Goal: Navigation & Orientation: Understand site structure

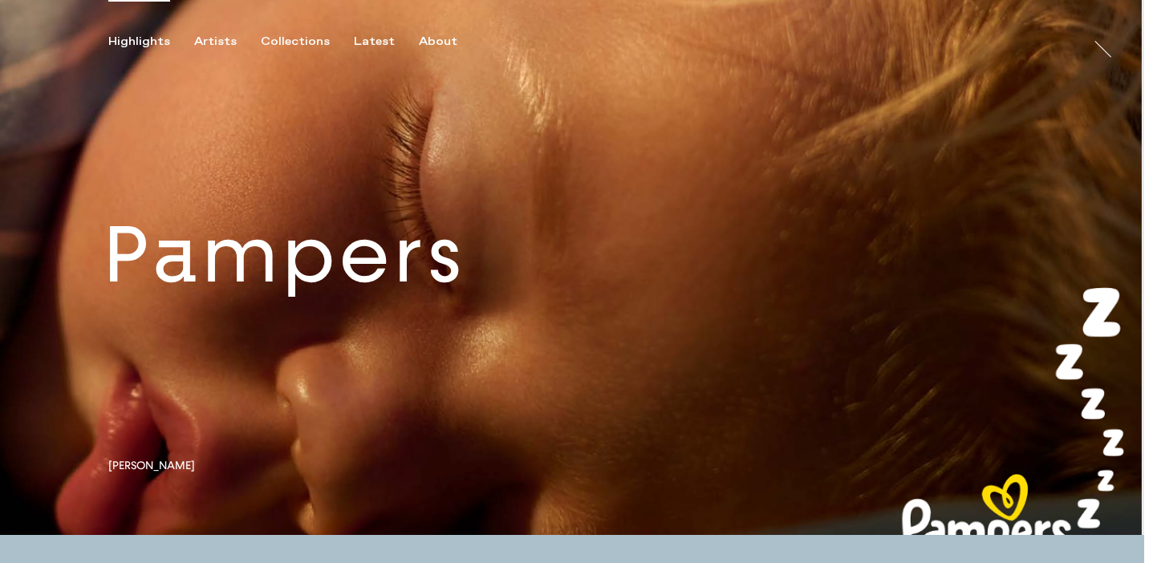
click at [279, 303] on link at bounding box center [572, 267] width 1144 height 535
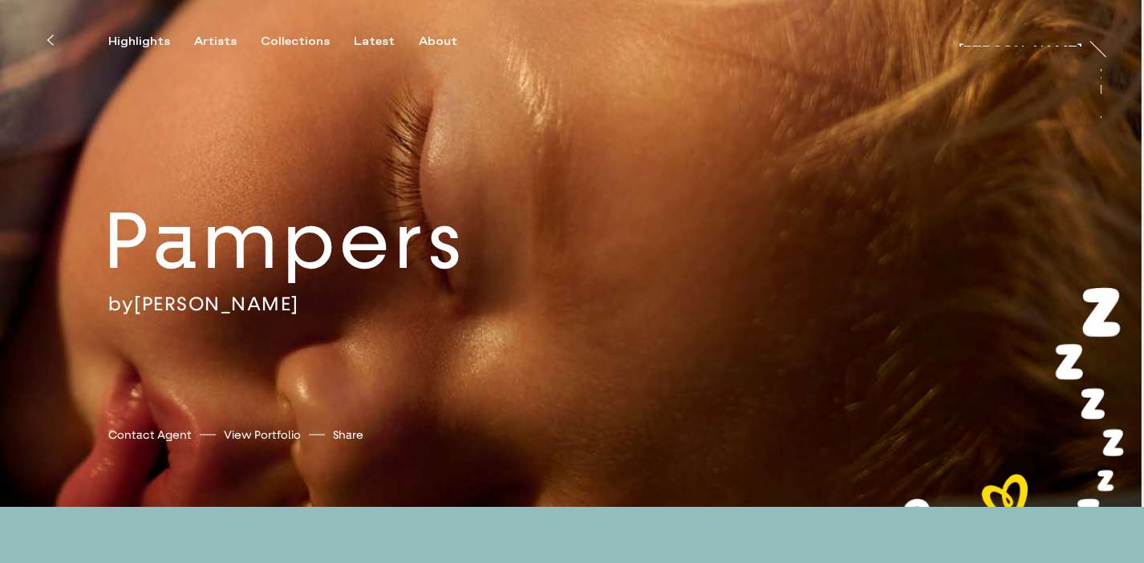
click at [51, 37] on icon at bounding box center [50, 40] width 7 height 13
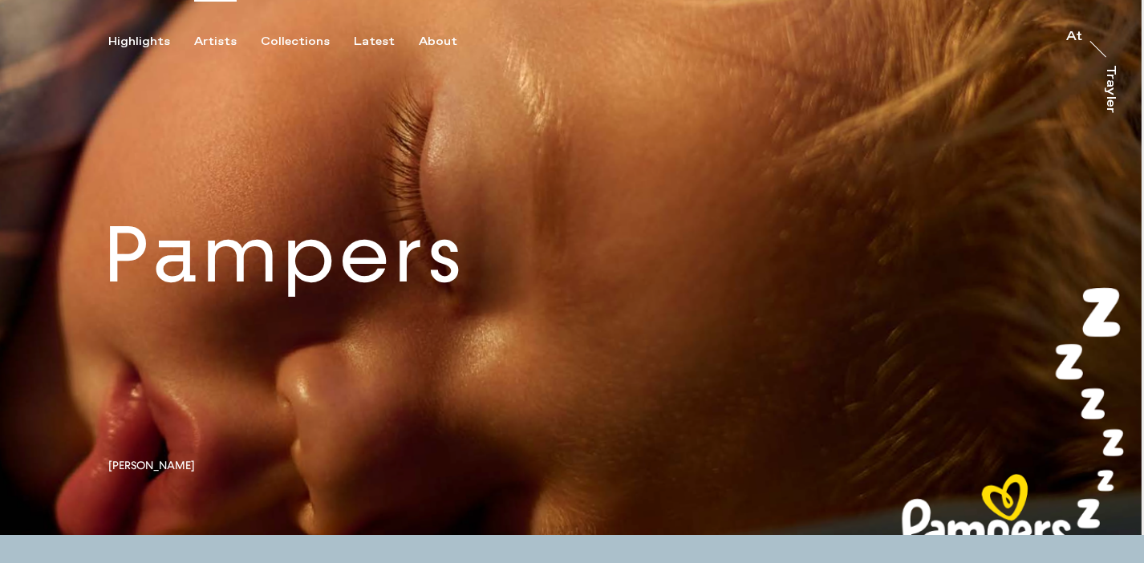
click at [209, 41] on div "Artists" at bounding box center [215, 42] width 43 height 14
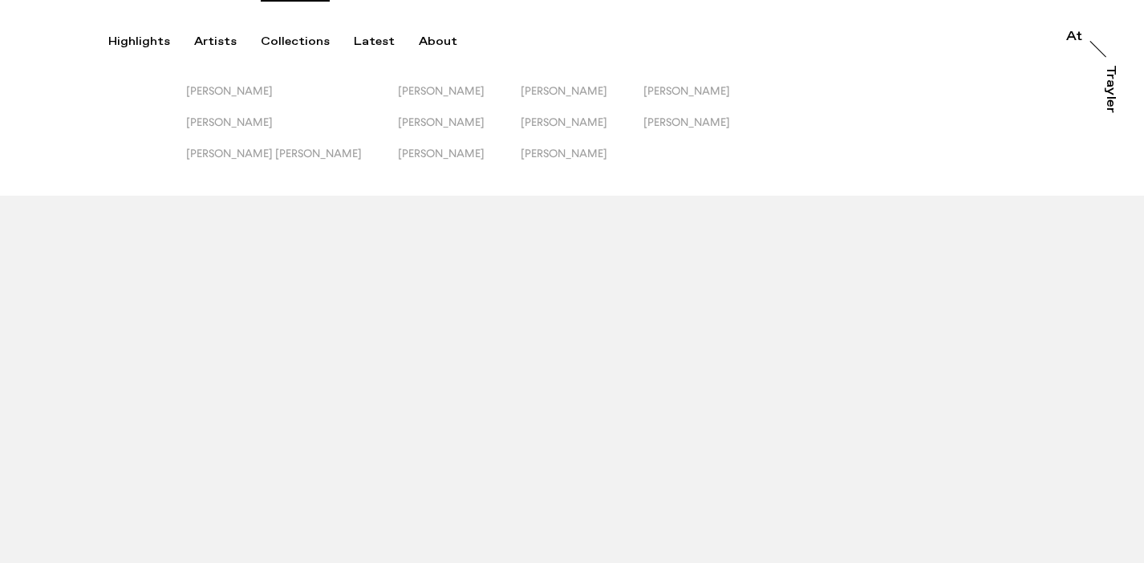
click at [290, 46] on div "Collections" at bounding box center [295, 42] width 69 height 14
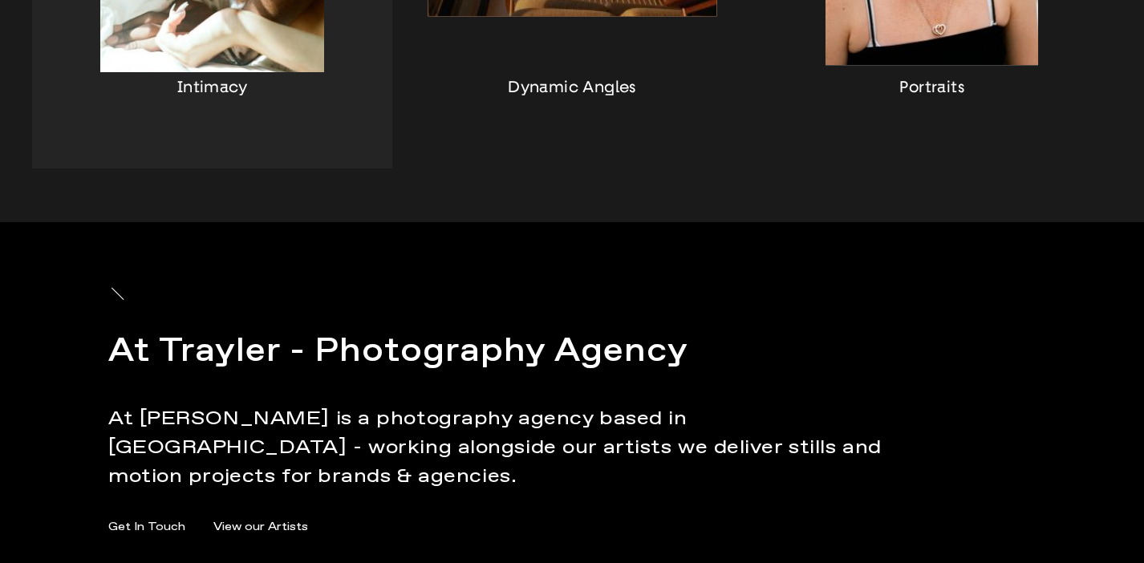
scroll to position [1829, 0]
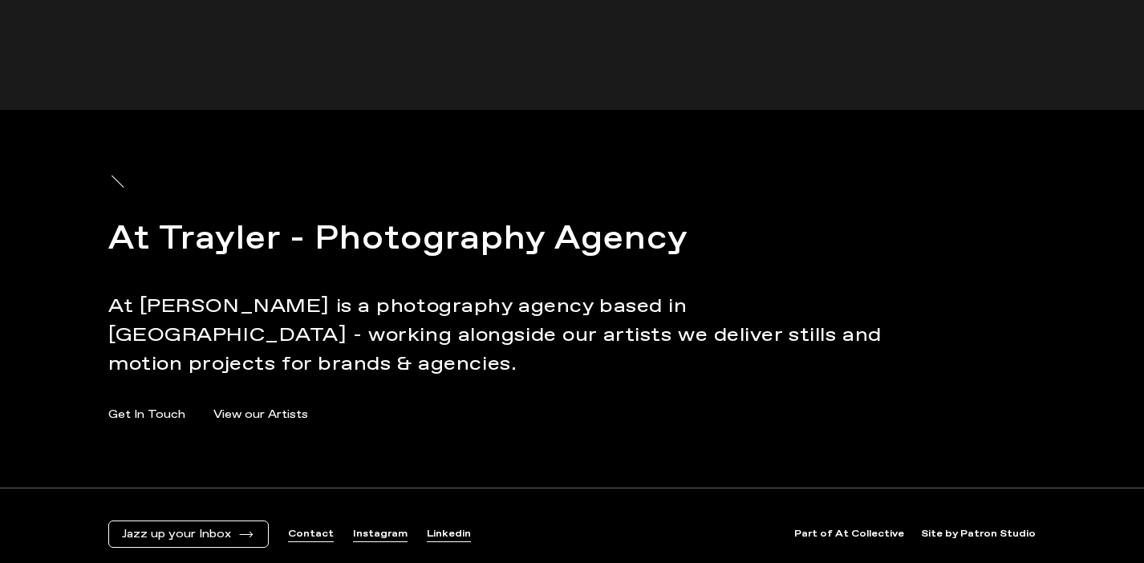
click at [876, 528] on link "Part of At Collective" at bounding box center [849, 535] width 110 height 14
